Goal: Information Seeking & Learning: Learn about a topic

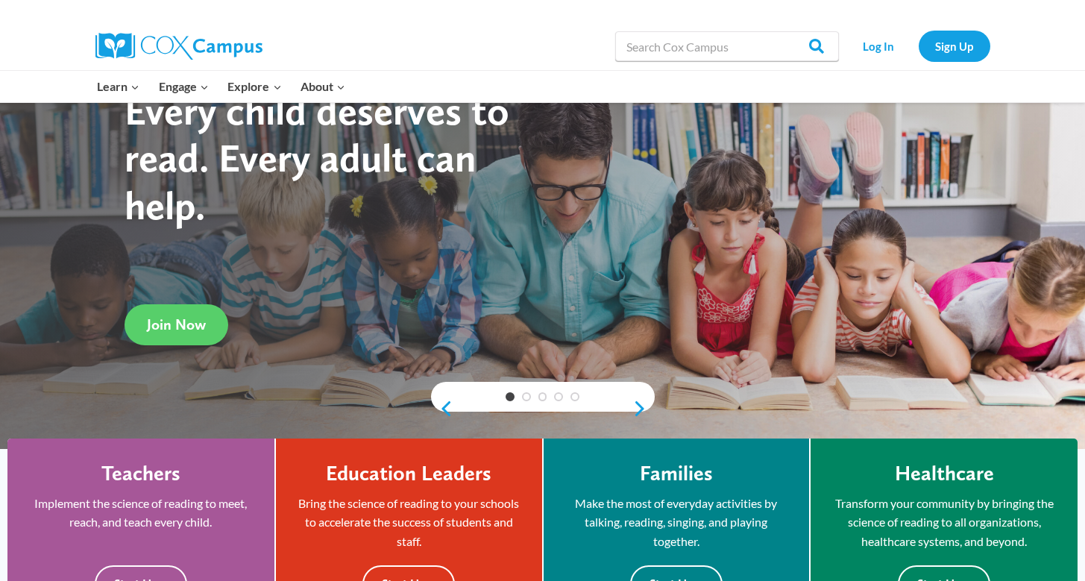
scroll to position [90, 0]
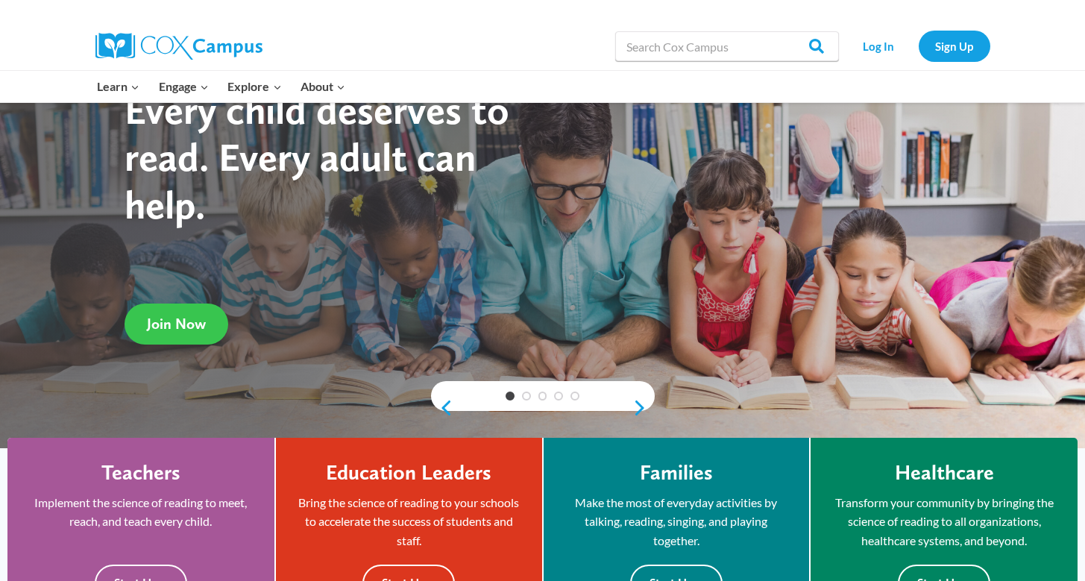
click at [191, 335] on link "Join Now" at bounding box center [177, 324] width 104 height 41
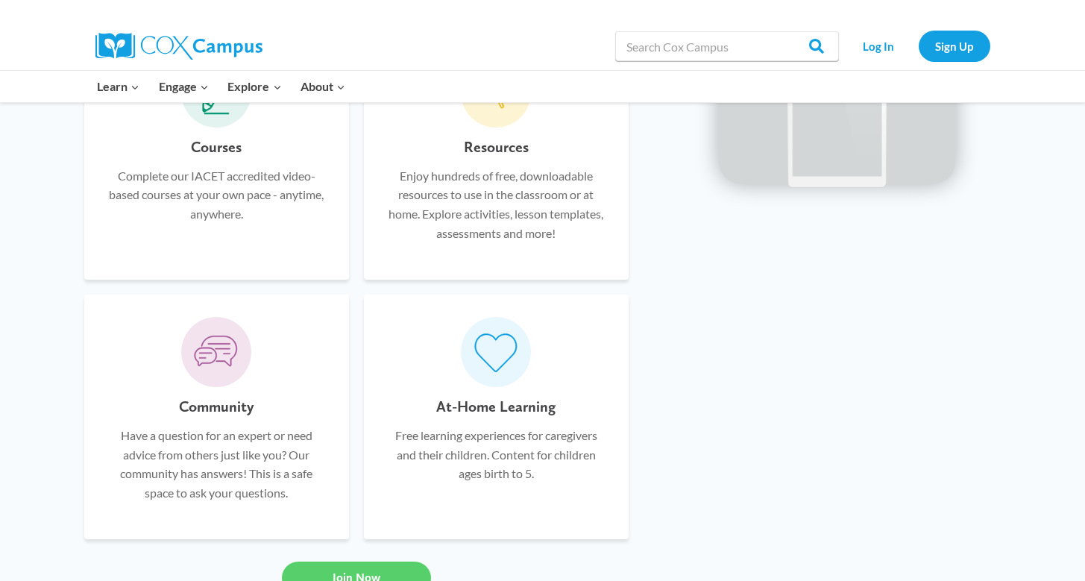
scroll to position [0, 0]
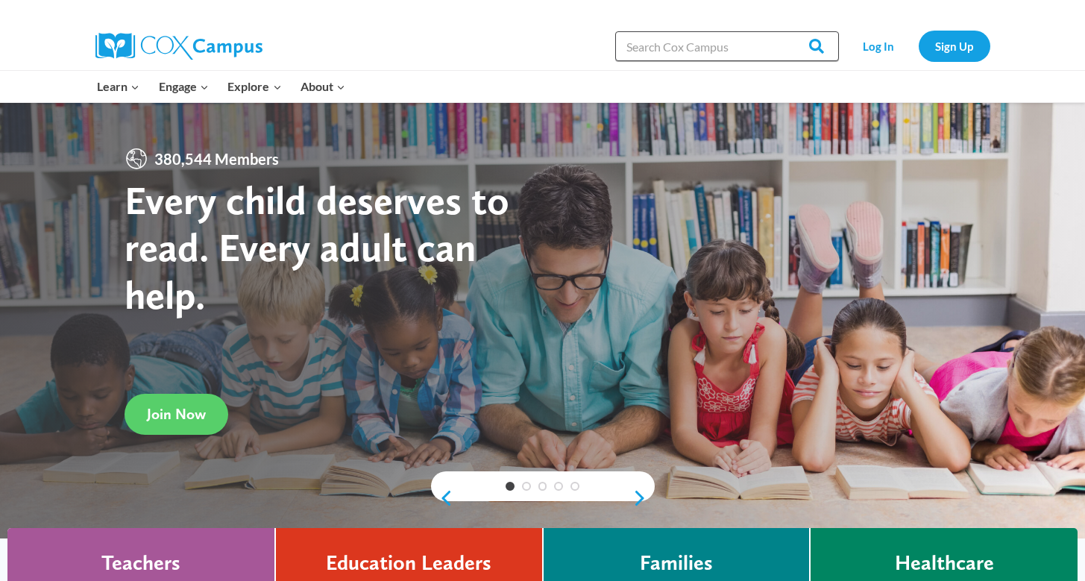
click at [709, 44] on input "Search in [URL][DOMAIN_NAME]" at bounding box center [727, 46] width 224 height 30
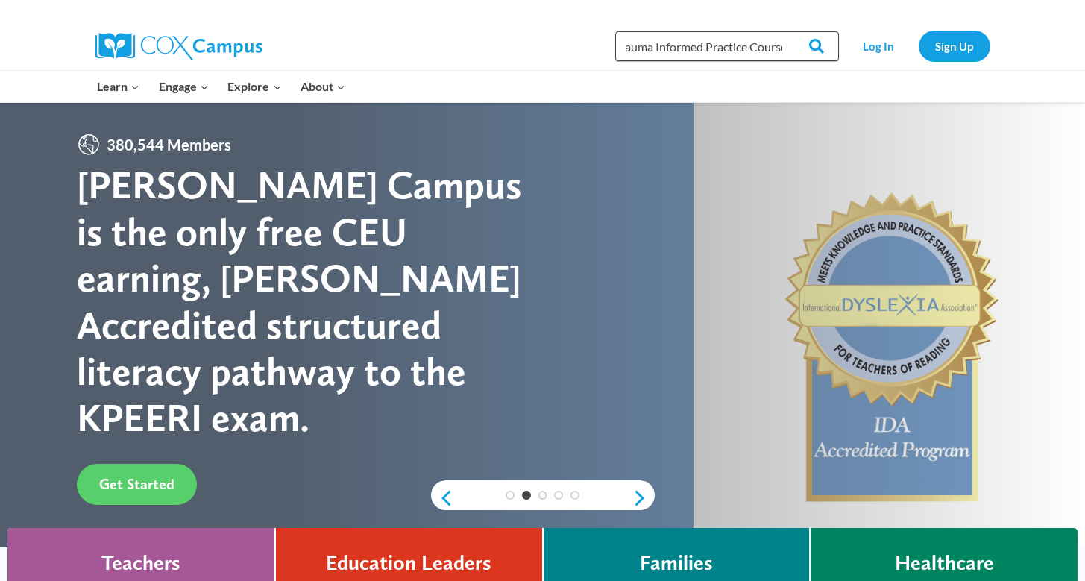
scroll to position [0, 19]
type input "Trauma Informed Practice Course"
click at [781, 31] on input "Search" at bounding box center [810, 46] width 58 height 30
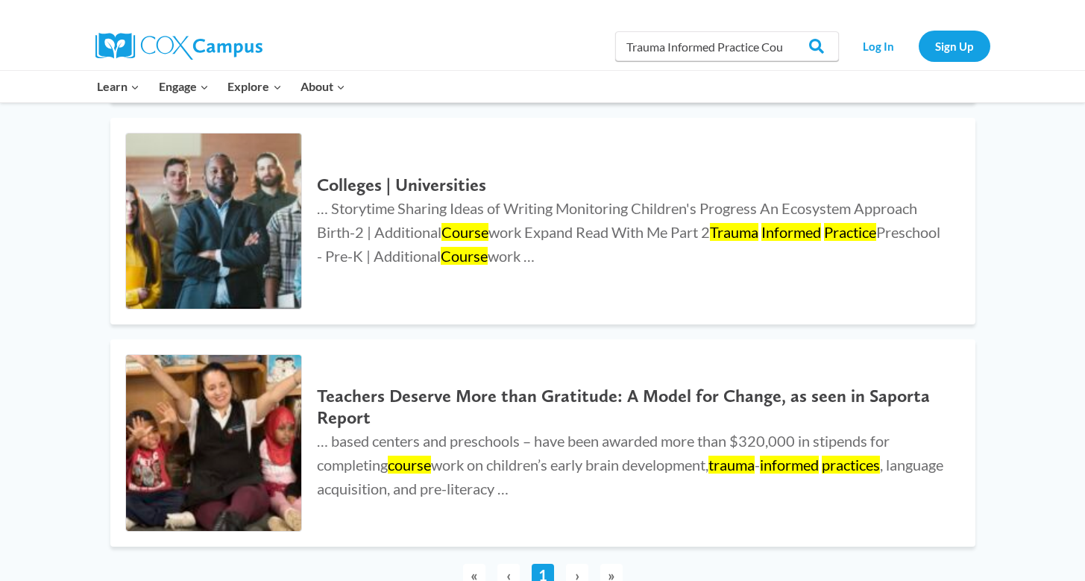
scroll to position [621, 0]
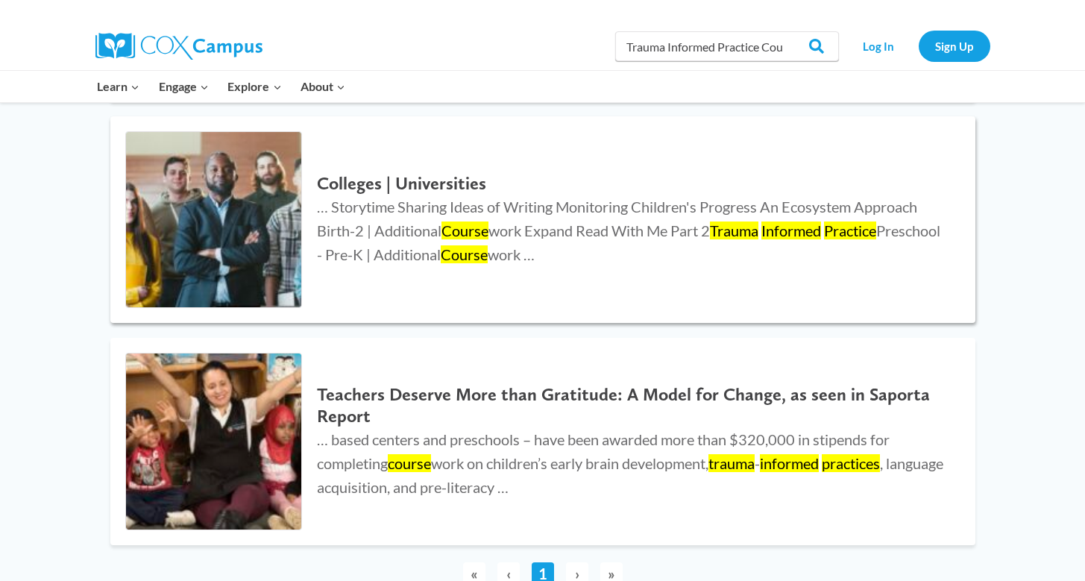
click at [353, 178] on h2 "Colleges | Universities" at bounding box center [631, 184] width 628 height 22
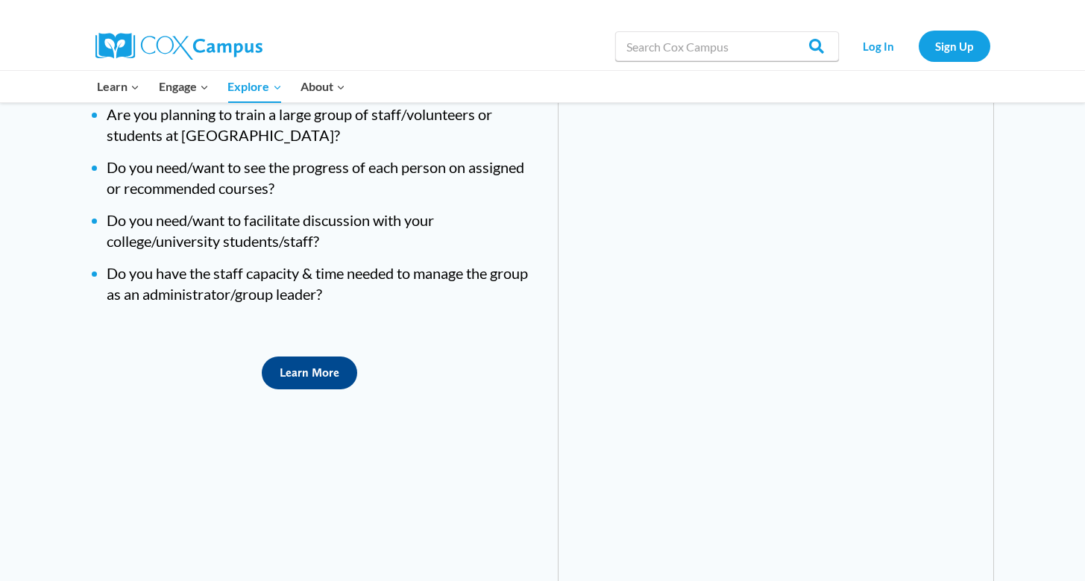
scroll to position [3963, 0]
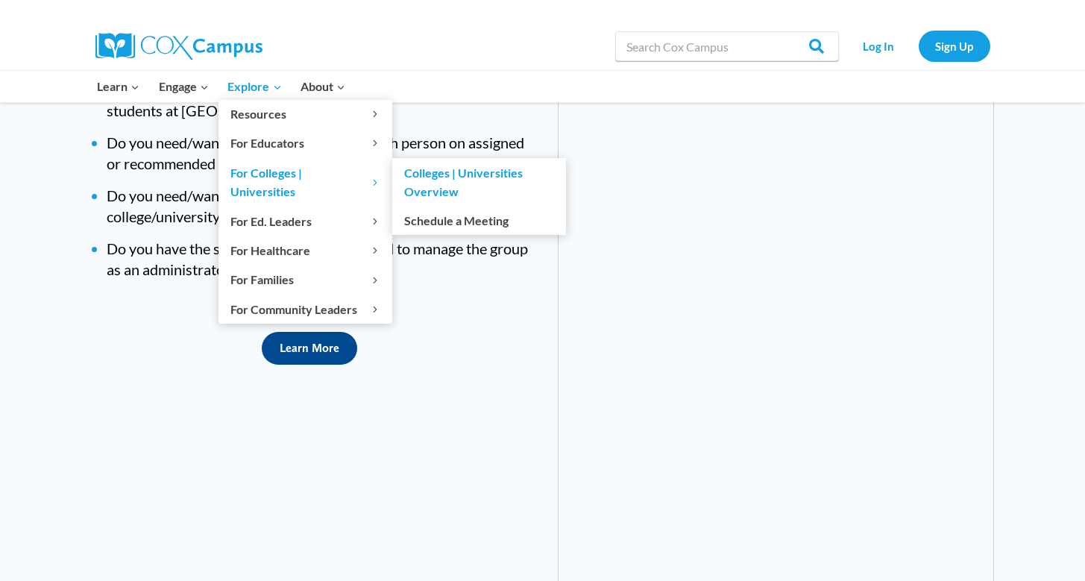
click at [488, 170] on link "Colleges | Universities Overview" at bounding box center [479, 182] width 174 height 48
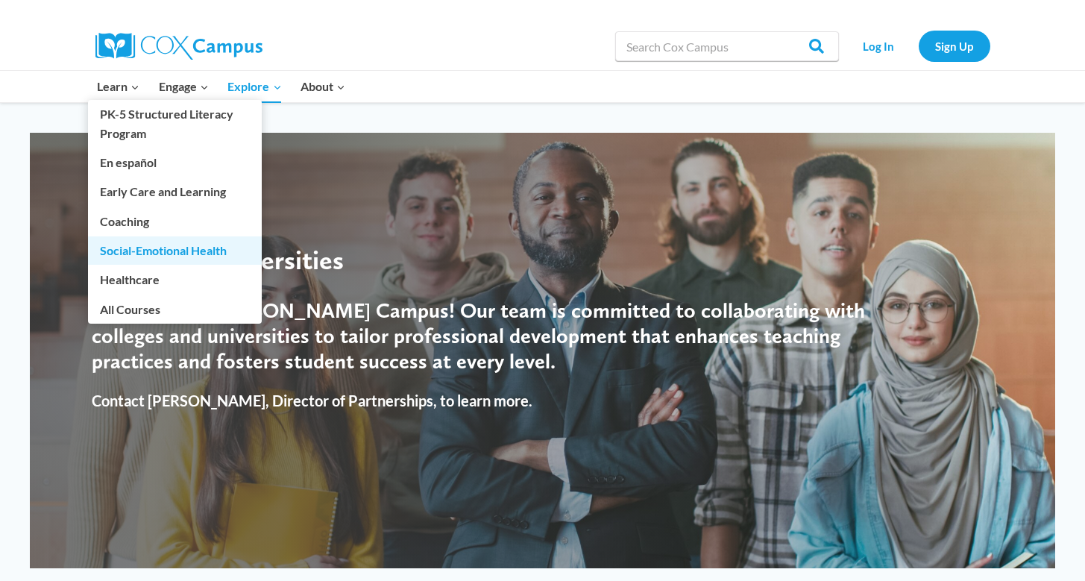
click at [135, 260] on link "Social-Emotional Health" at bounding box center [175, 250] width 174 height 28
